Goal: Find specific page/section: Find specific page/section

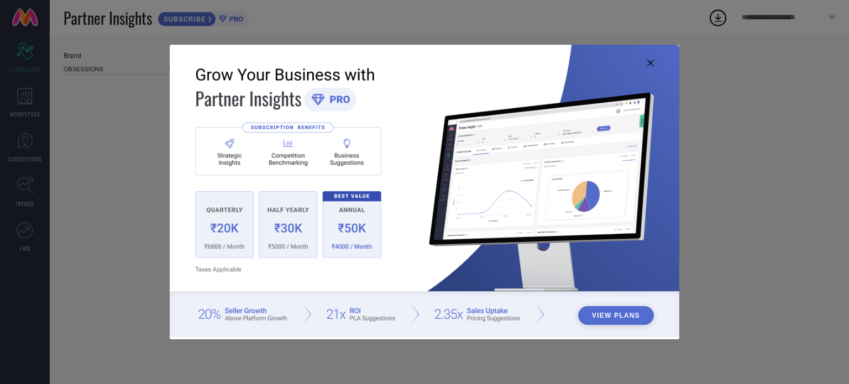
type input "All"
click at [538, 361] on div "View Plans" at bounding box center [424, 192] width 849 height 384
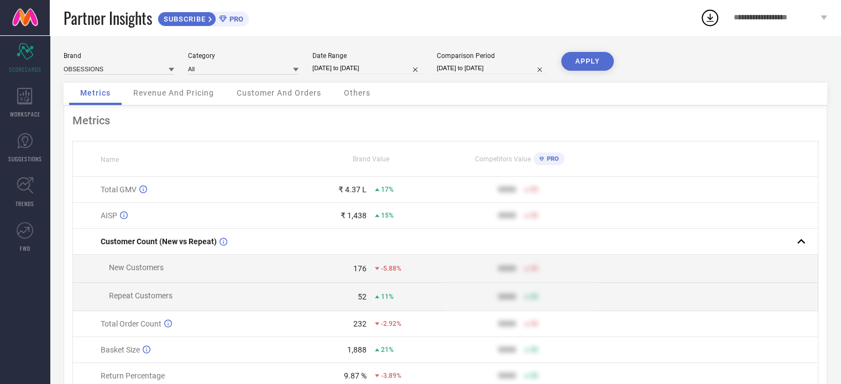
click at [303, 97] on span "Customer And Orders" at bounding box center [279, 92] width 85 height 9
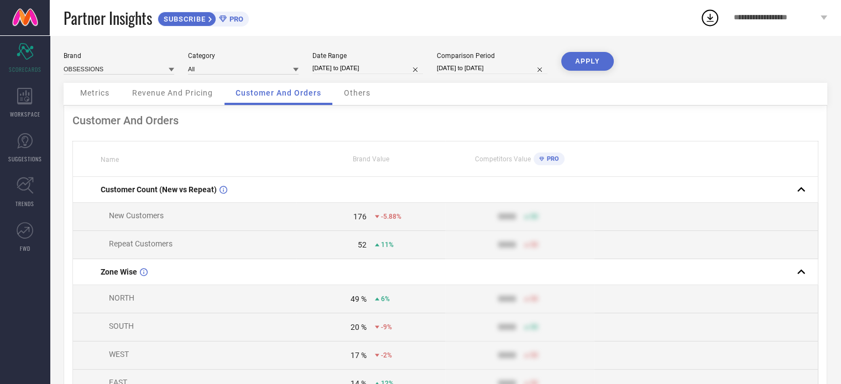
click at [354, 92] on span "Others" at bounding box center [357, 92] width 27 height 9
